Goal: Information Seeking & Learning: Find specific fact

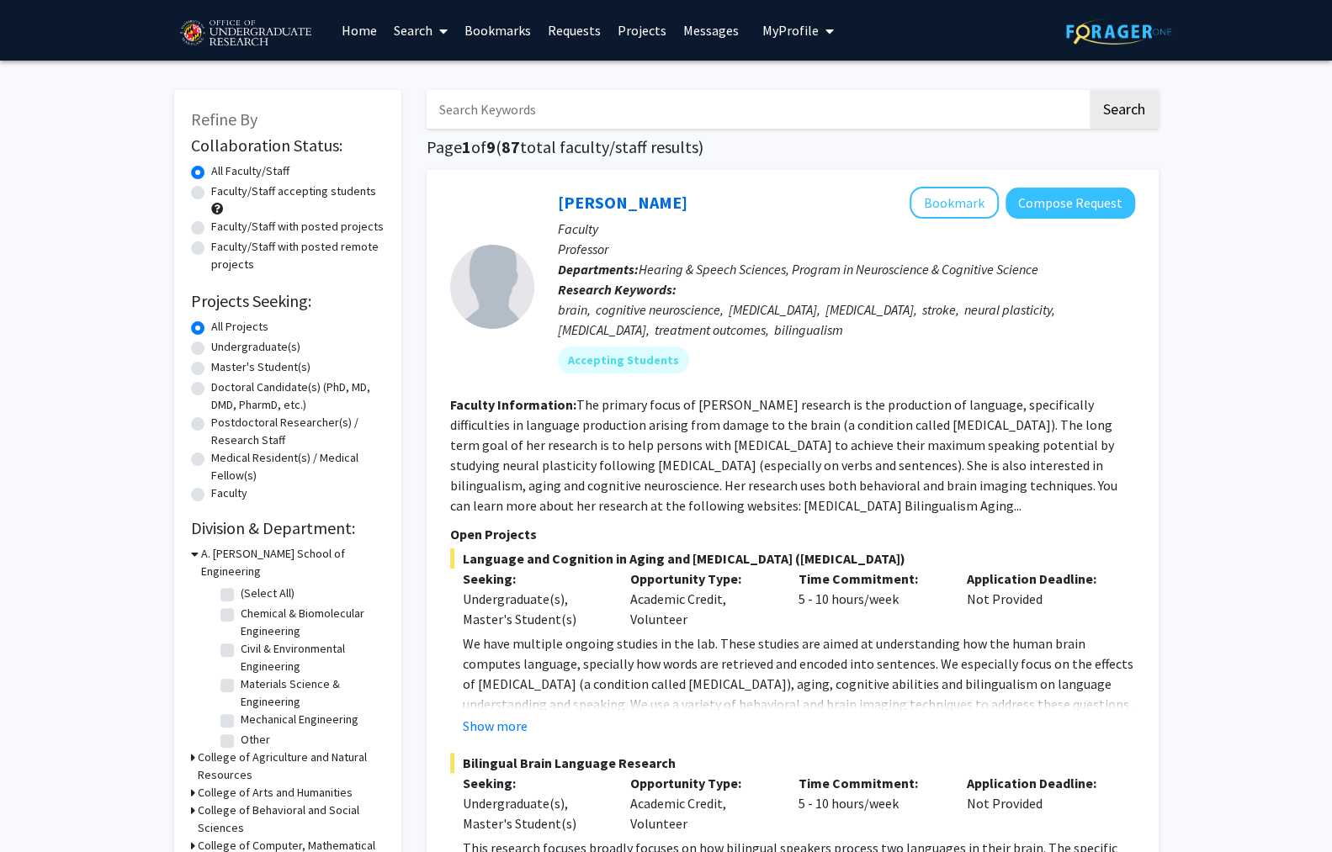
click at [973, 97] on input "Search Keywords" at bounding box center [757, 109] width 660 height 39
type input "[PERSON_NAME]"
click at [1090, 90] on button "Search" at bounding box center [1124, 109] width 69 height 39
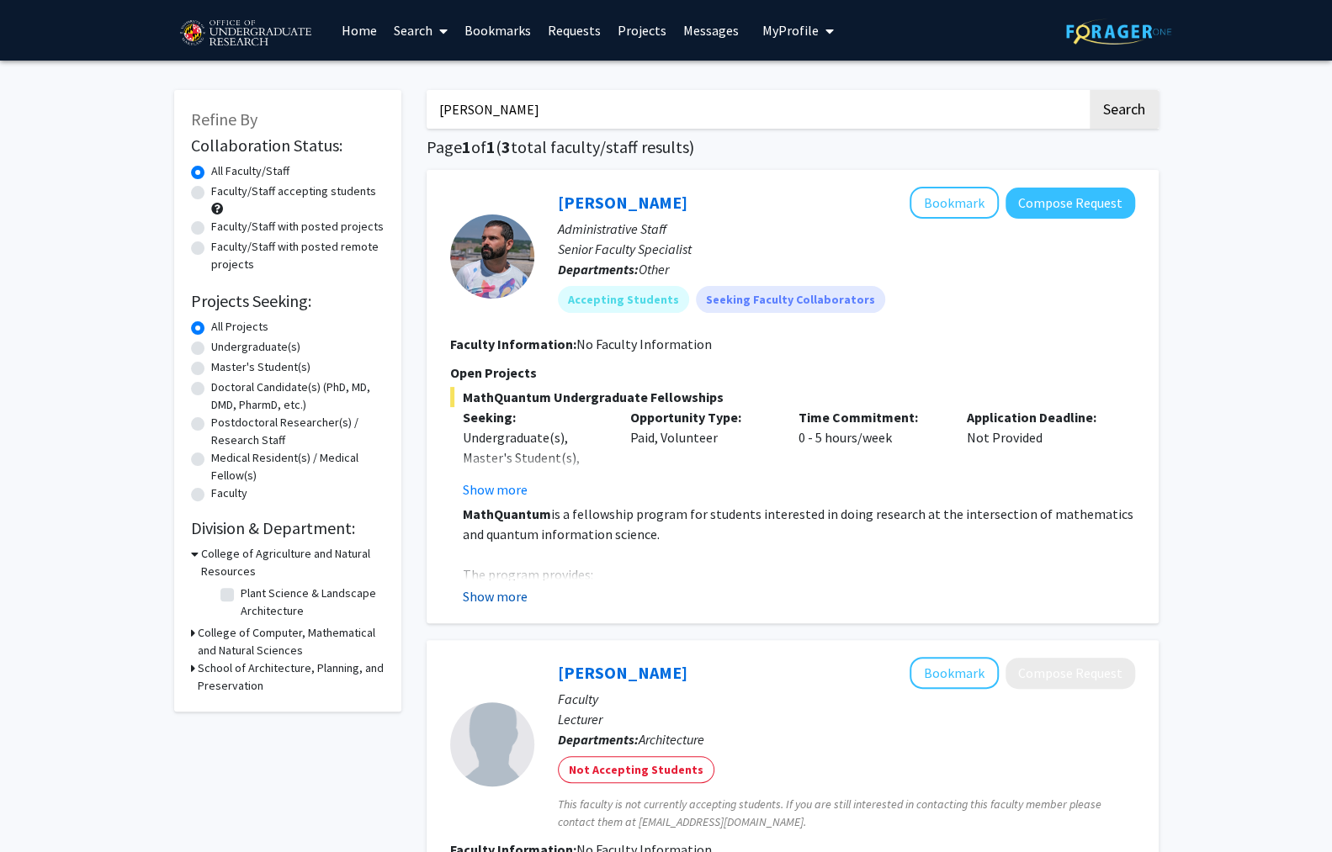
click at [484, 586] on button "Show more" at bounding box center [495, 596] width 65 height 20
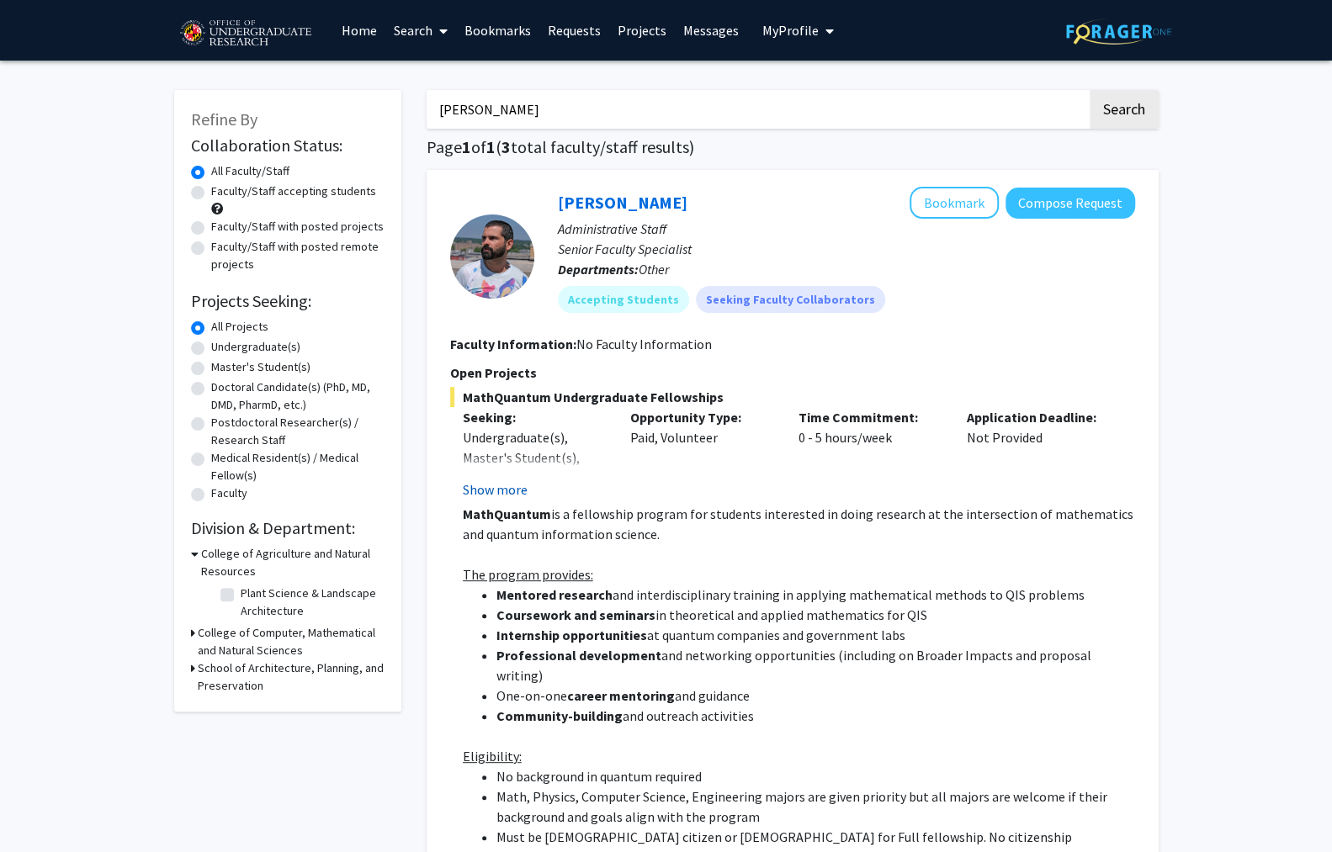
click at [484, 480] on button "Show more" at bounding box center [495, 490] width 65 height 20
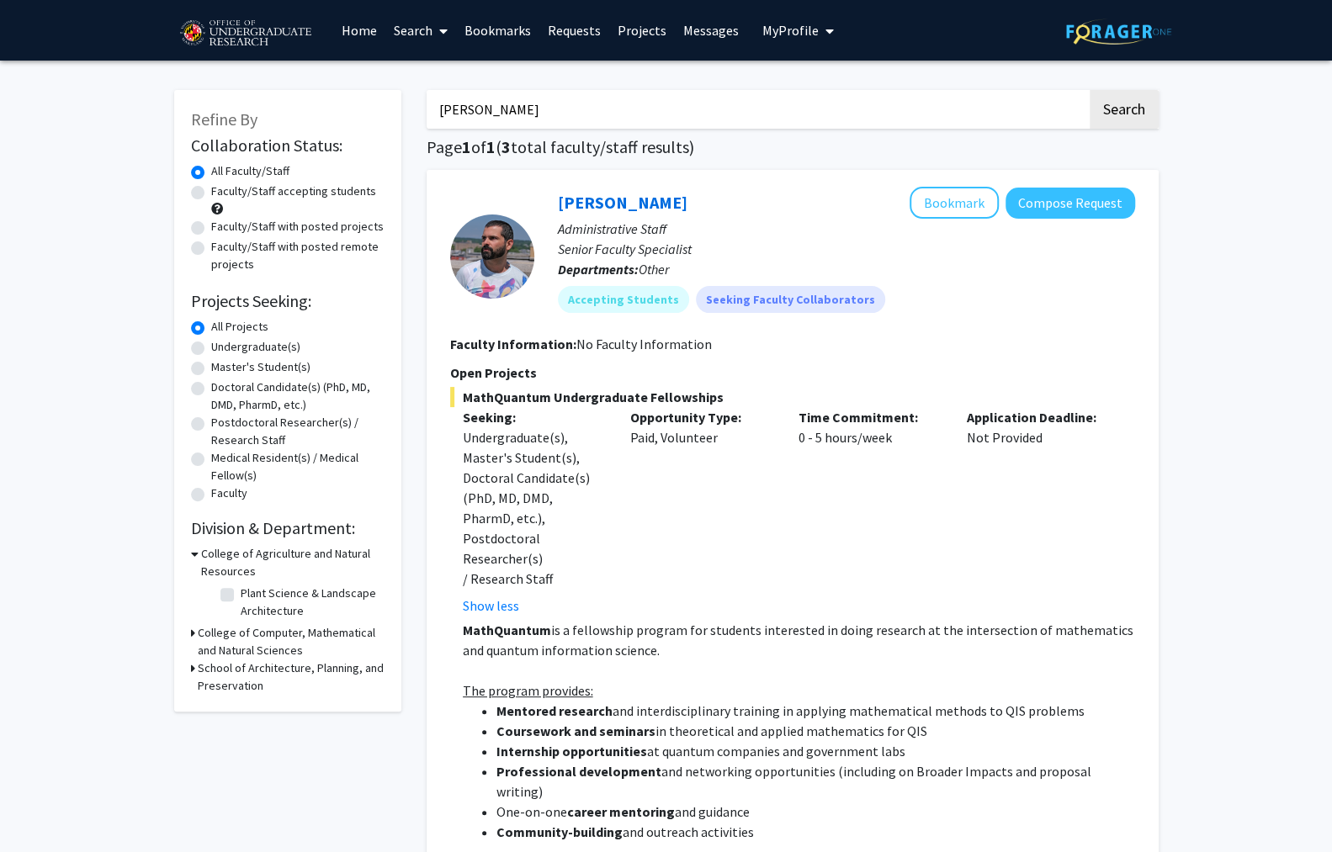
click at [663, 36] on link "Projects" at bounding box center [642, 30] width 66 height 59
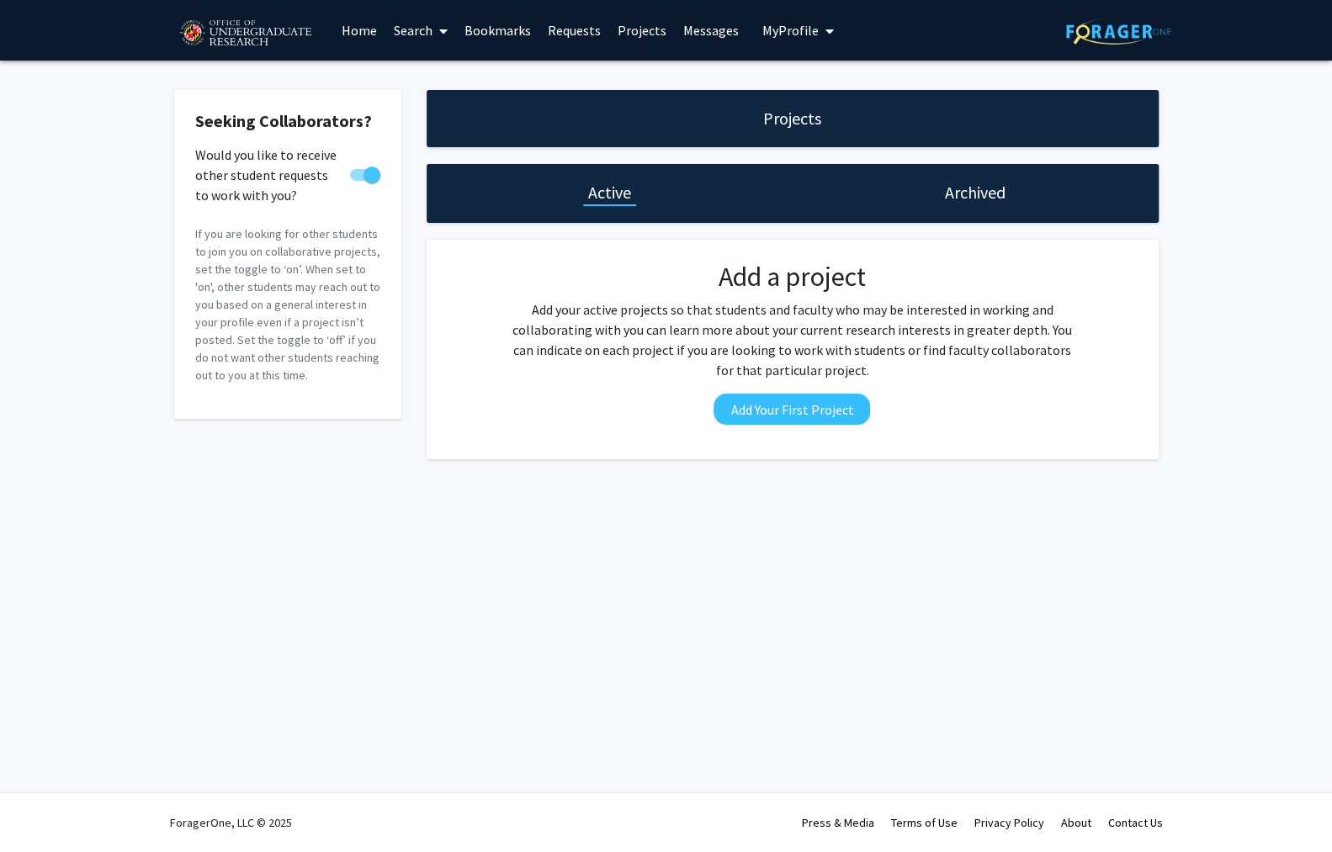
click at [687, 33] on link "Messages" at bounding box center [711, 30] width 72 height 59
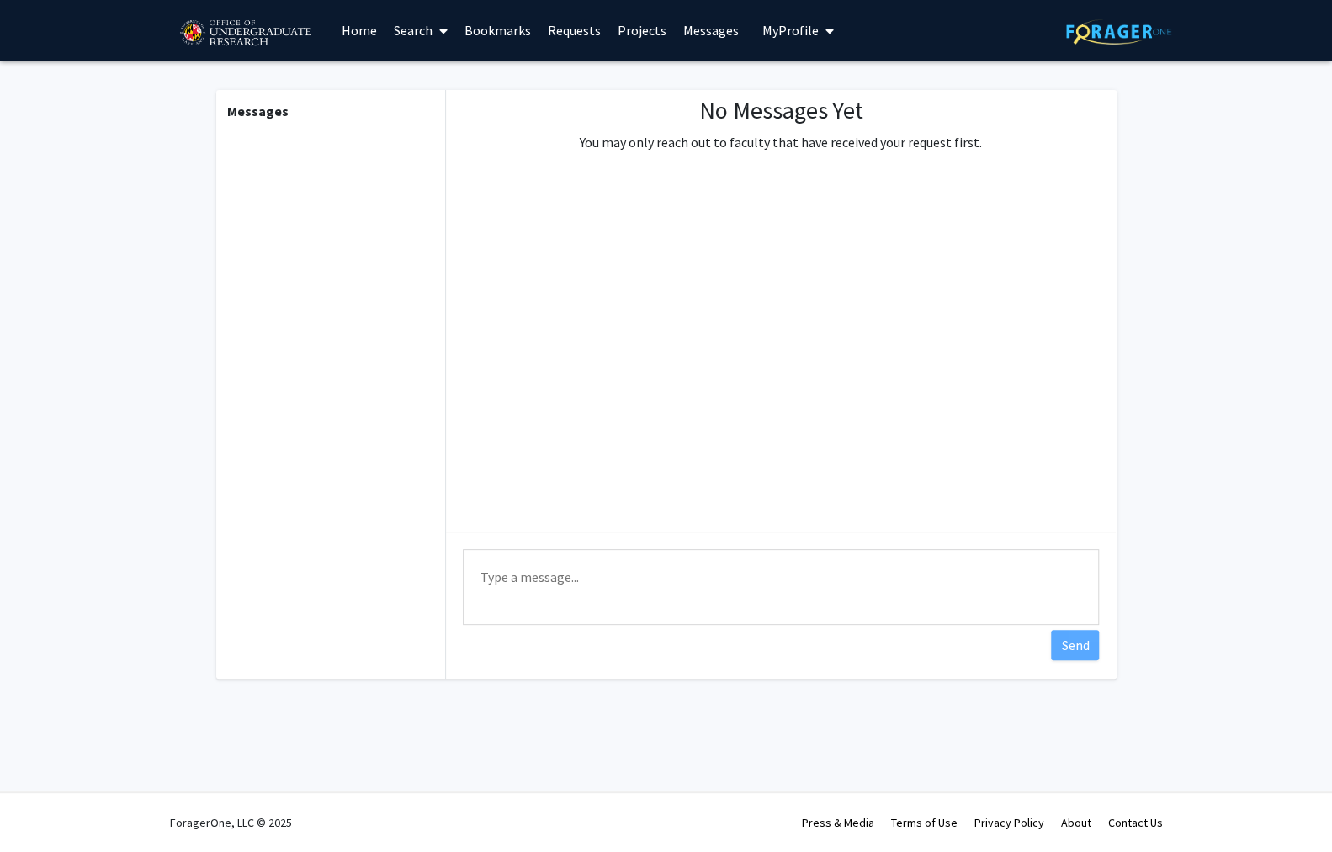
click at [493, 37] on link "Bookmarks" at bounding box center [497, 30] width 83 height 59
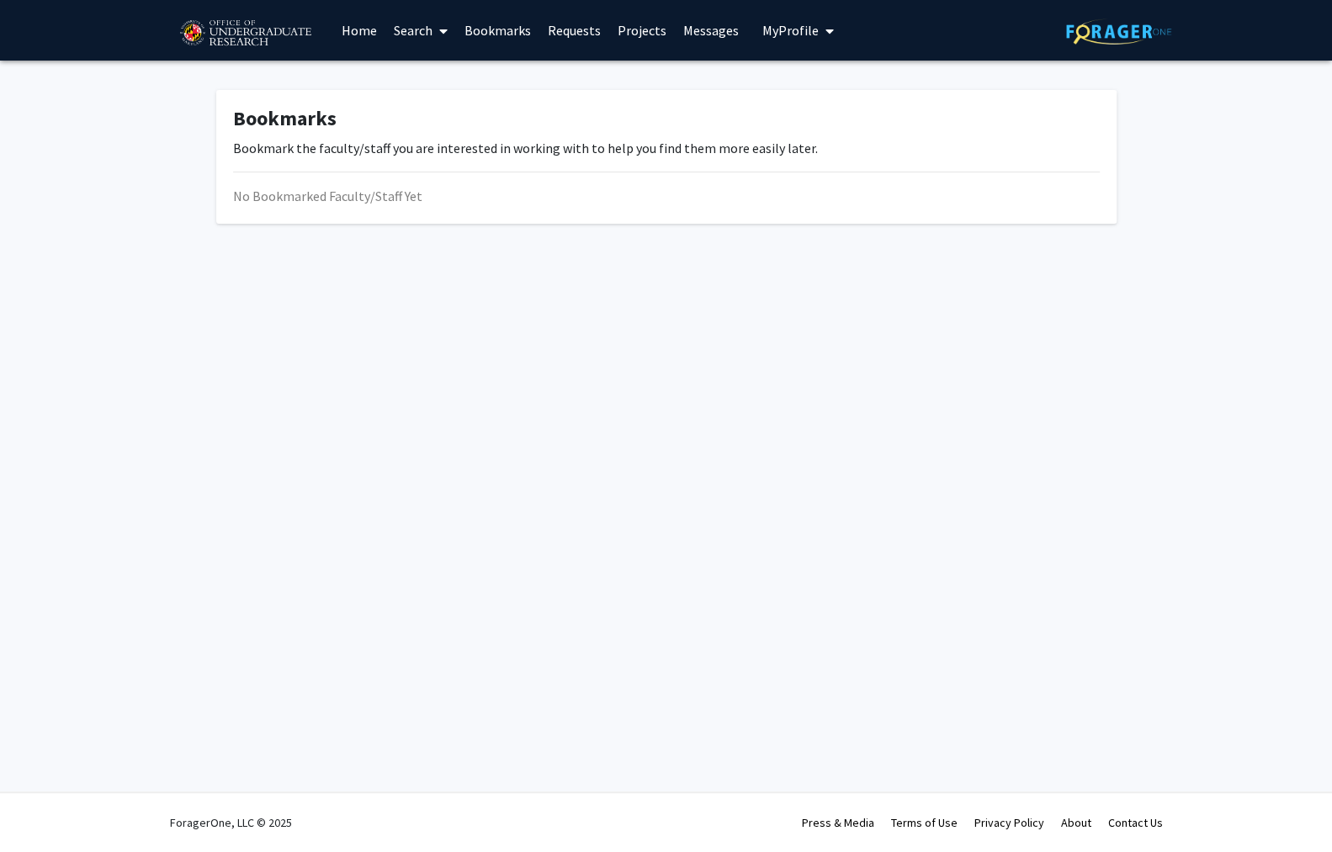
click at [548, 38] on link "Requests" at bounding box center [574, 30] width 70 height 59
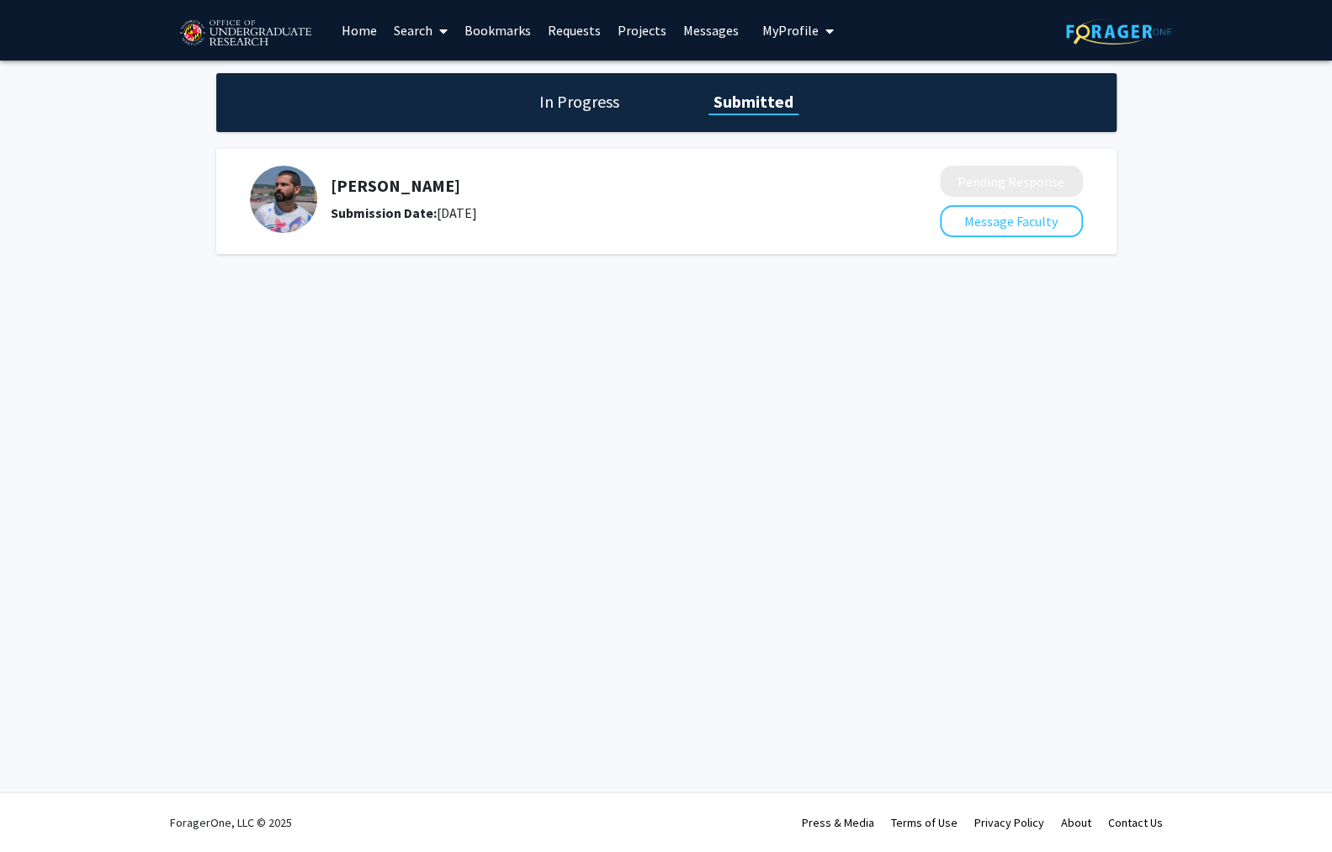
click at [655, 40] on link "Projects" at bounding box center [642, 30] width 66 height 59
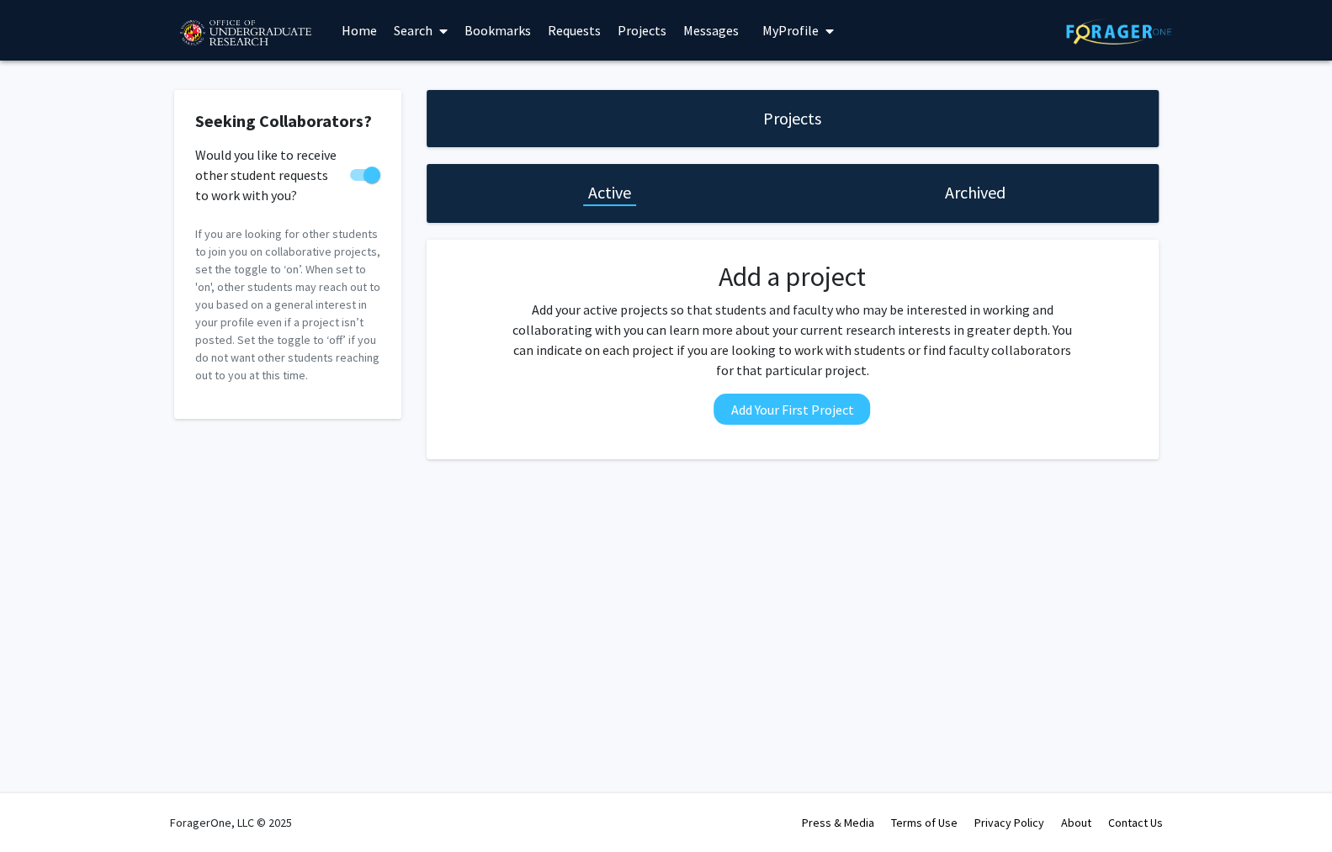
click at [557, 41] on link "Requests" at bounding box center [574, 30] width 70 height 59
